Goal: Find specific fact: Find specific fact

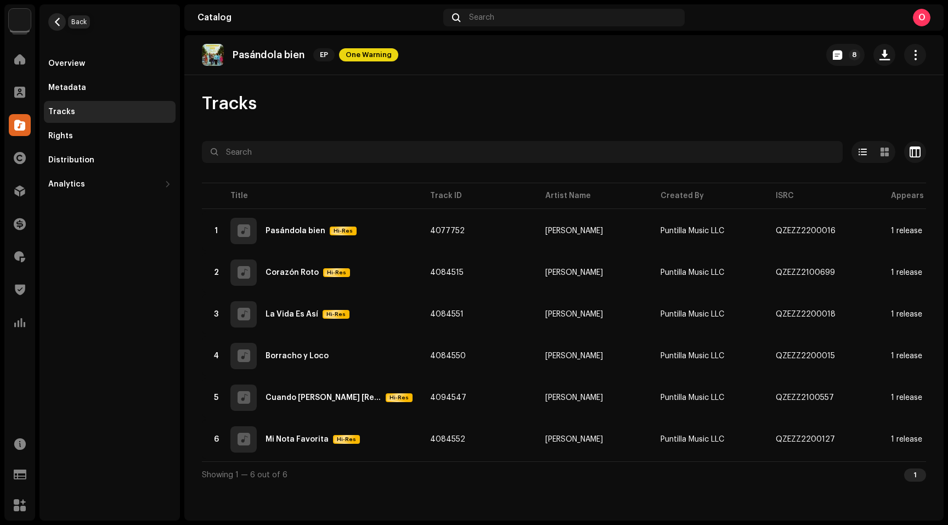
click at [60, 18] on span "button" at bounding box center [57, 22] width 8 height 9
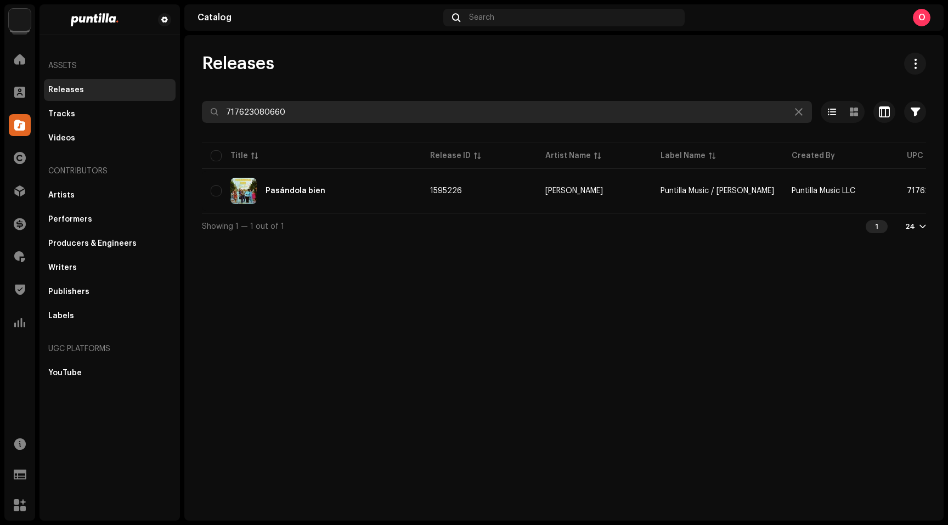
click at [352, 110] on input "717623080660" at bounding box center [507, 112] width 610 height 22
paste input "950308"
type input "950308"
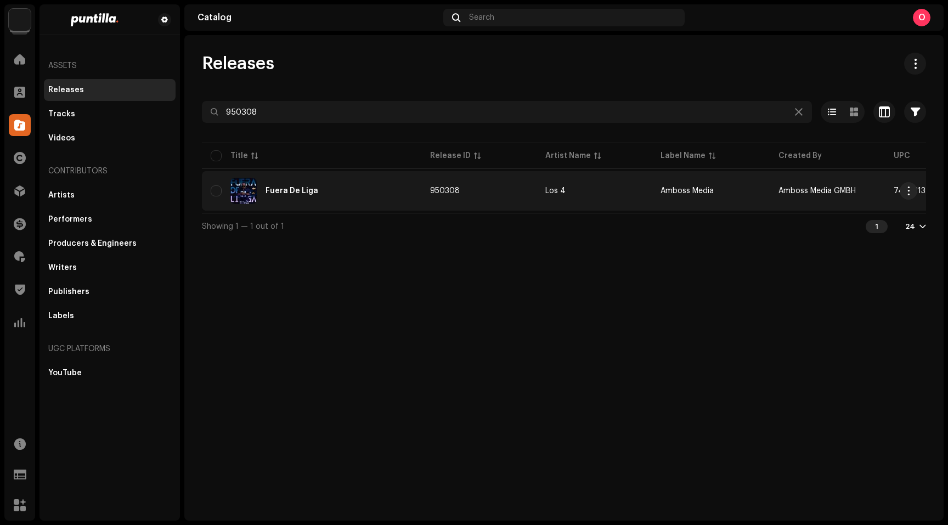
click at [298, 189] on div "Fuera De Liga" at bounding box center [292, 191] width 53 height 8
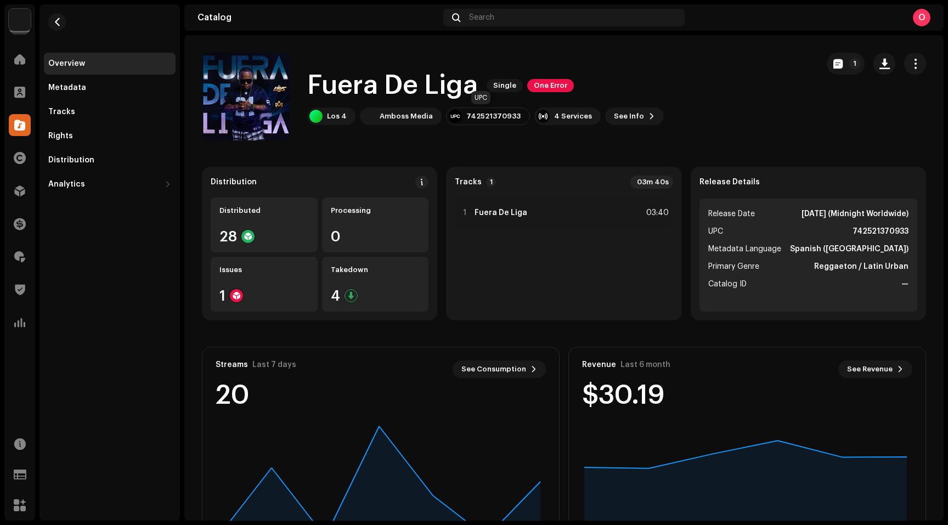
click at [488, 117] on div "742521370933" at bounding box center [493, 116] width 54 height 9
copy div "742521370933"
click at [873, 232] on strong "742521370933" at bounding box center [881, 231] width 56 height 13
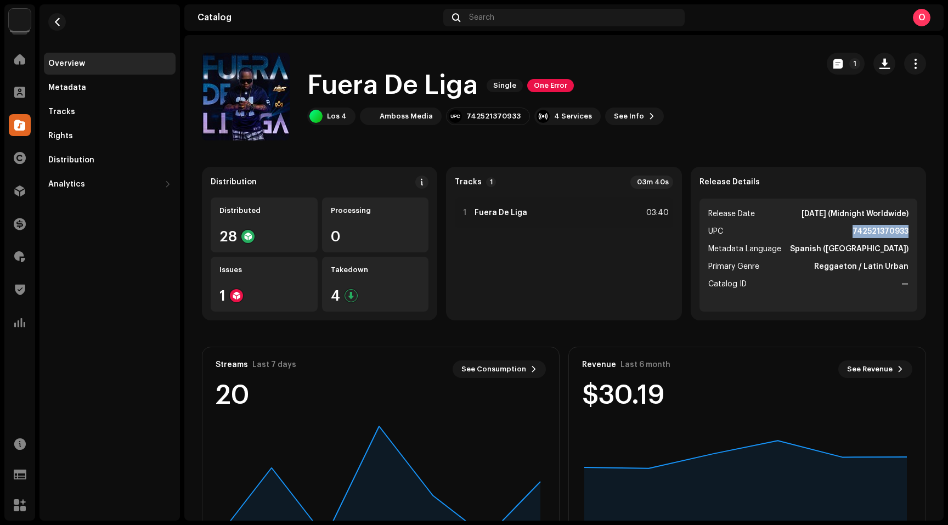
copy strong "742521370933"
